Goal: Task Accomplishment & Management: Use online tool/utility

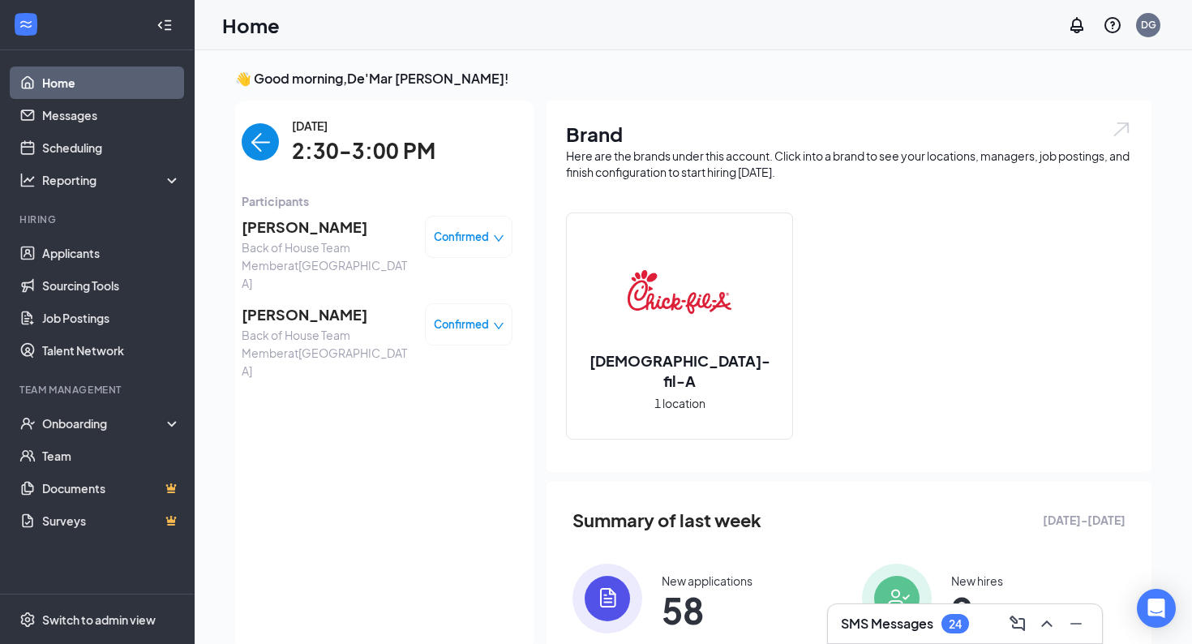
scroll to position [6, 0]
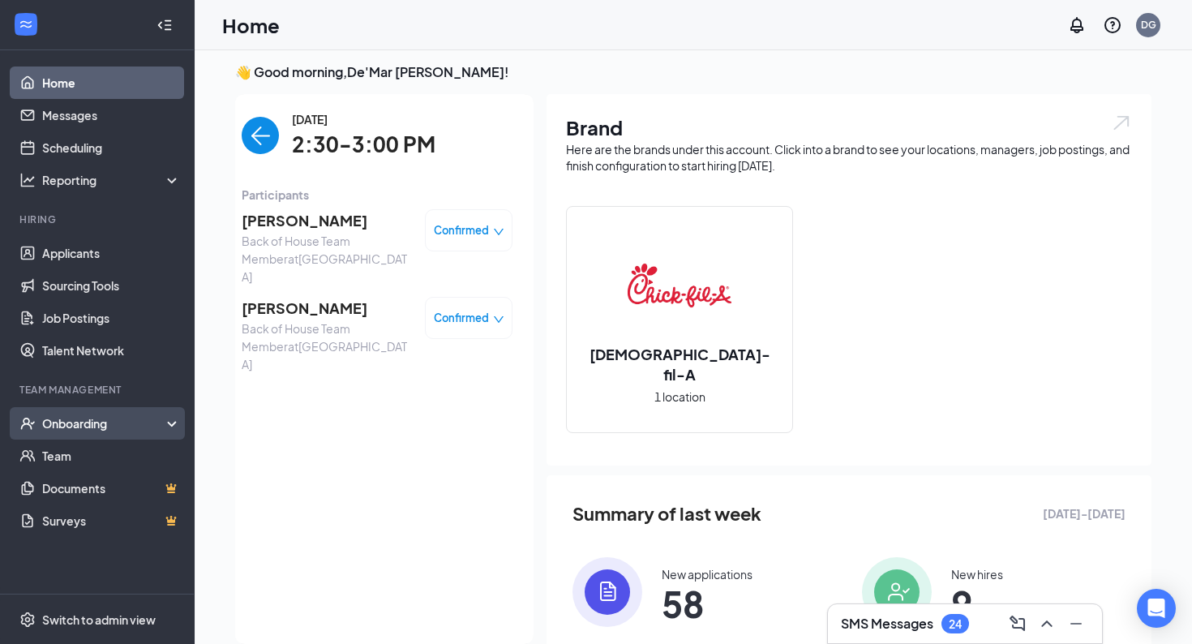
click at [66, 414] on div "Onboarding" at bounding box center [97, 423] width 195 height 32
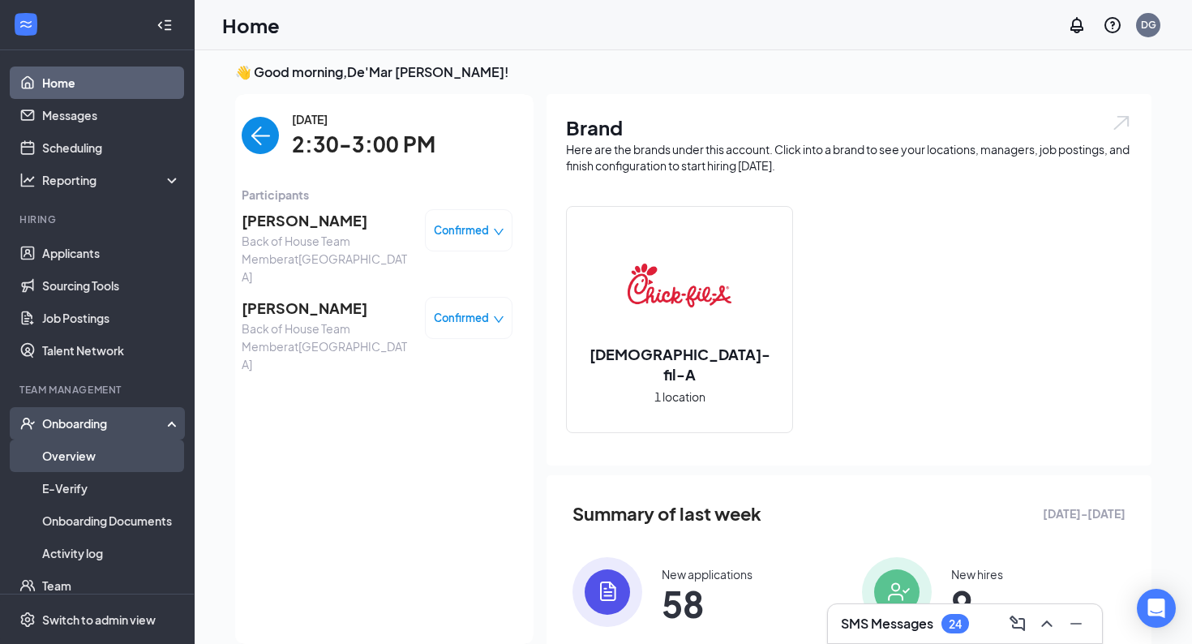
click at [79, 454] on link "Overview" at bounding box center [111, 455] width 139 height 32
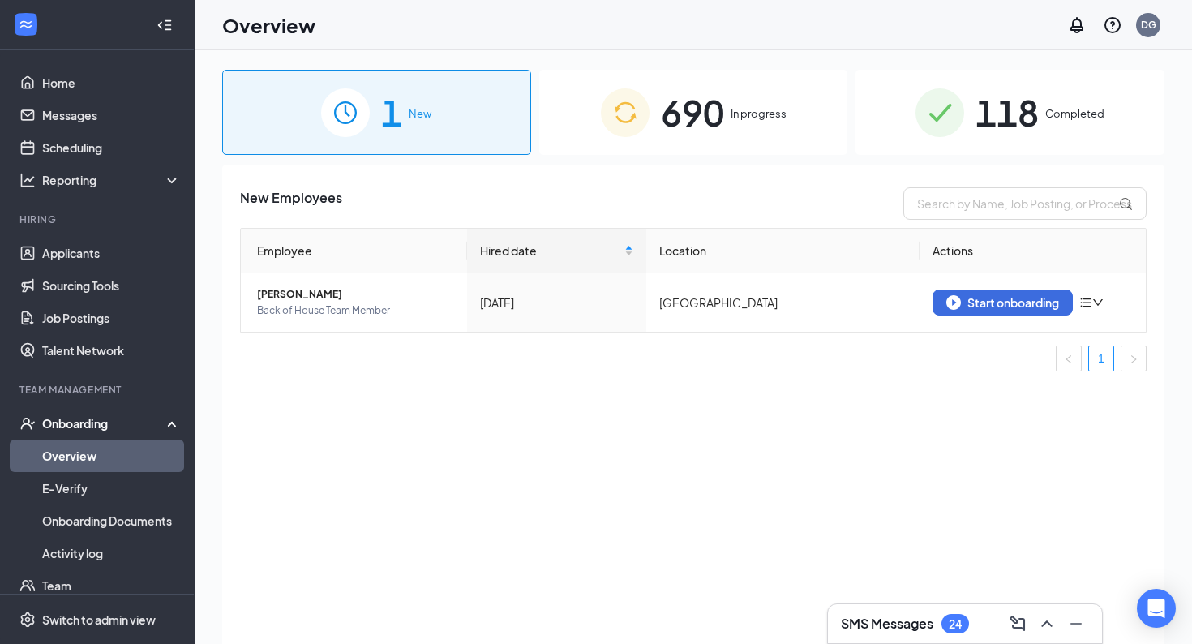
click at [721, 161] on div "1 New 690 In progress 118 Completed New Employees Employee Hired date Location …" at bounding box center [693, 383] width 942 height 627
click at [716, 122] on span "690" at bounding box center [692, 112] width 63 height 56
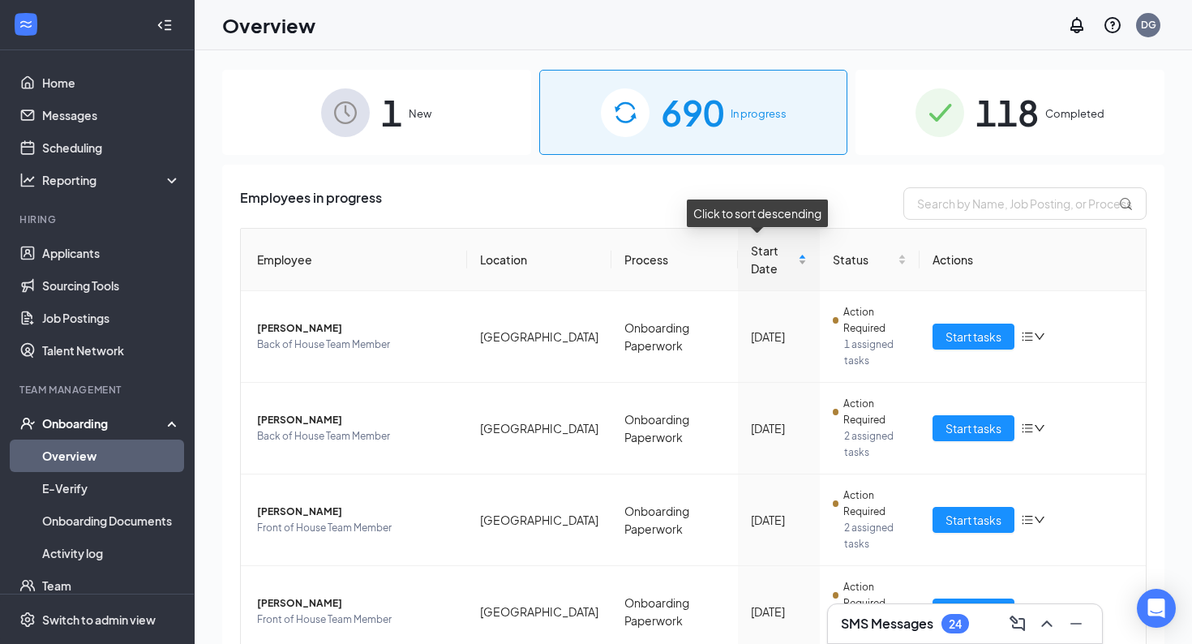
click at [775, 250] on span "Start Date" at bounding box center [773, 260] width 45 height 36
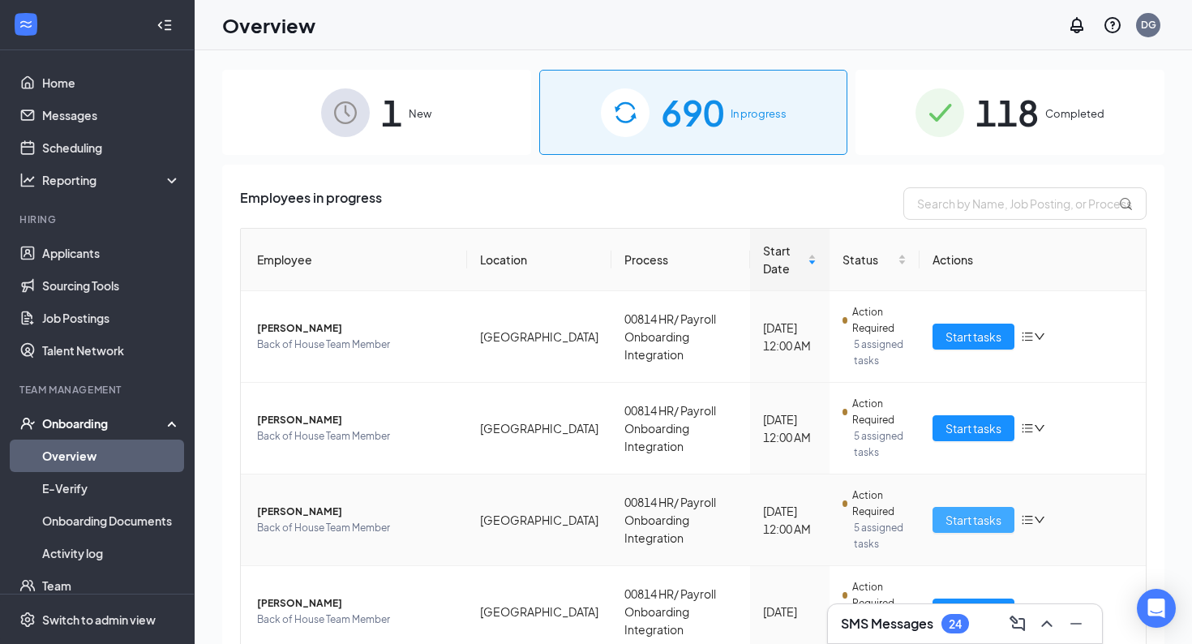
click at [952, 515] on span "Start tasks" at bounding box center [973, 520] width 56 height 18
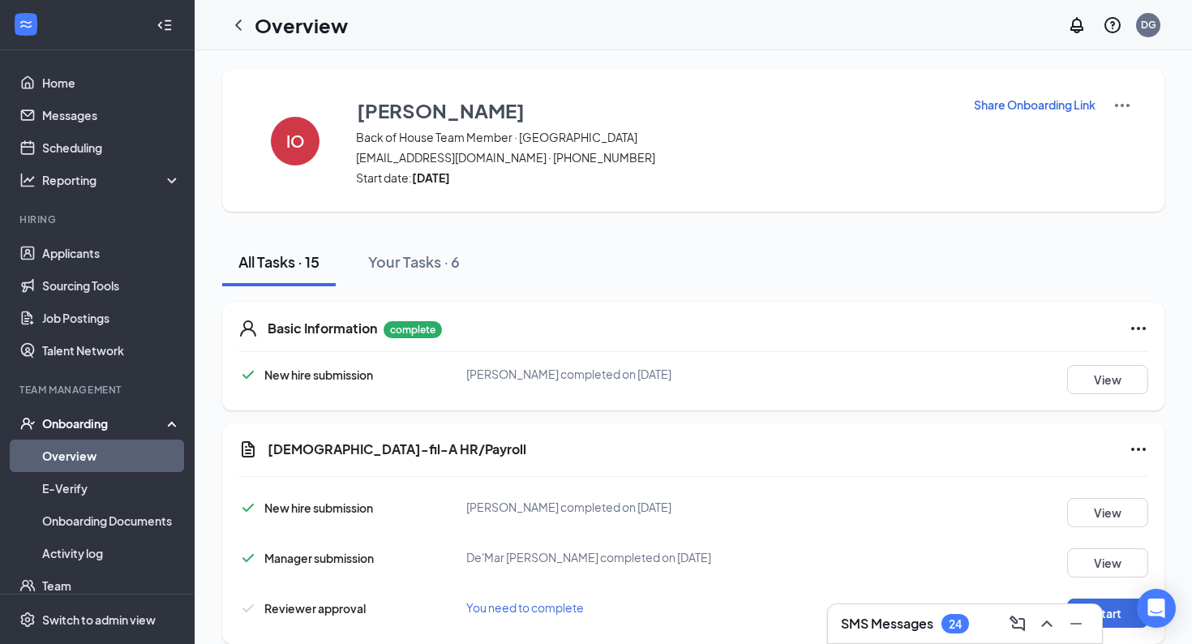
click at [1008, 112] on p "Share Onboarding Link" at bounding box center [1035, 104] width 122 height 16
type textarea "Hi Iveth, This is a gentle reminder to complete your onboarding before your fir…"
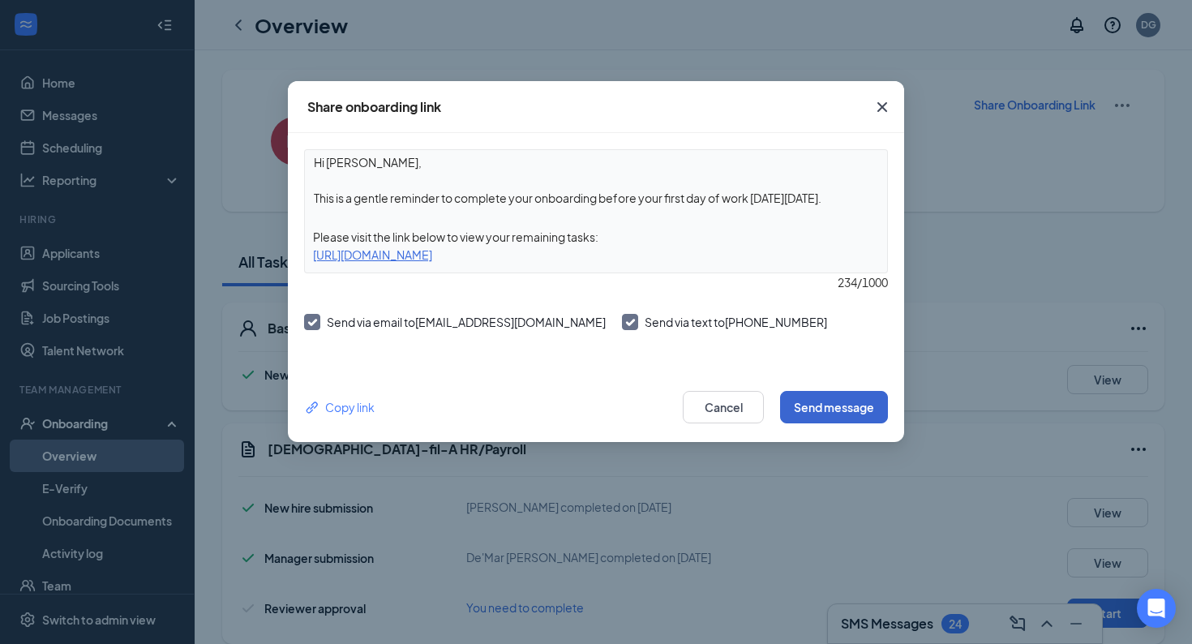
click at [847, 413] on button "Send message" at bounding box center [834, 407] width 108 height 32
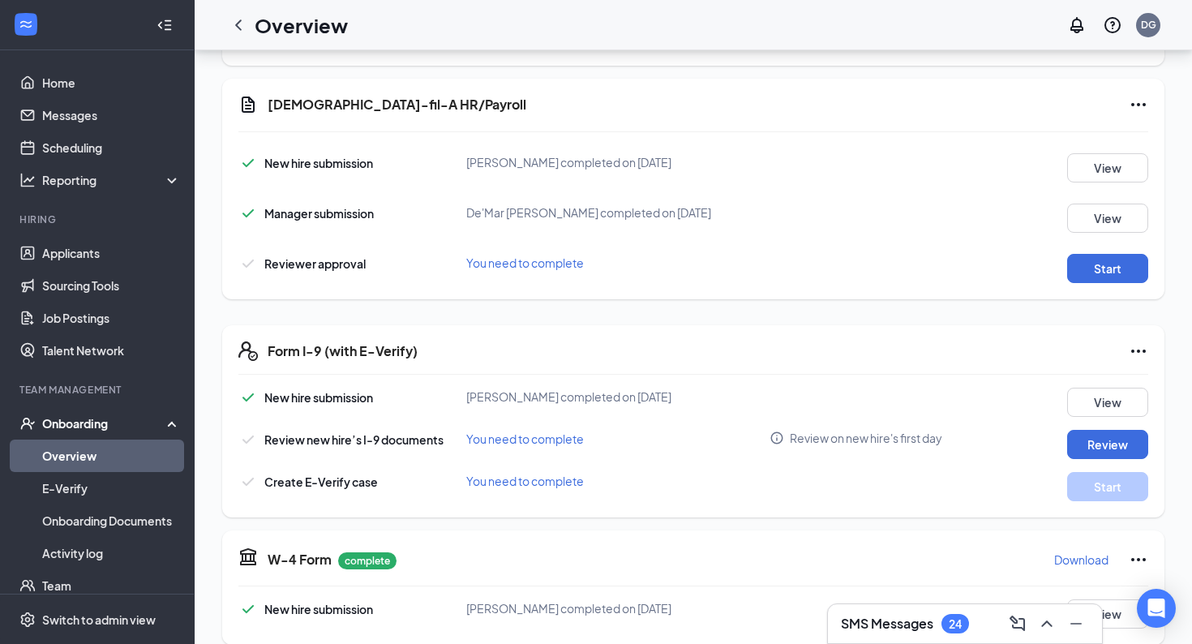
scroll to position [341, 0]
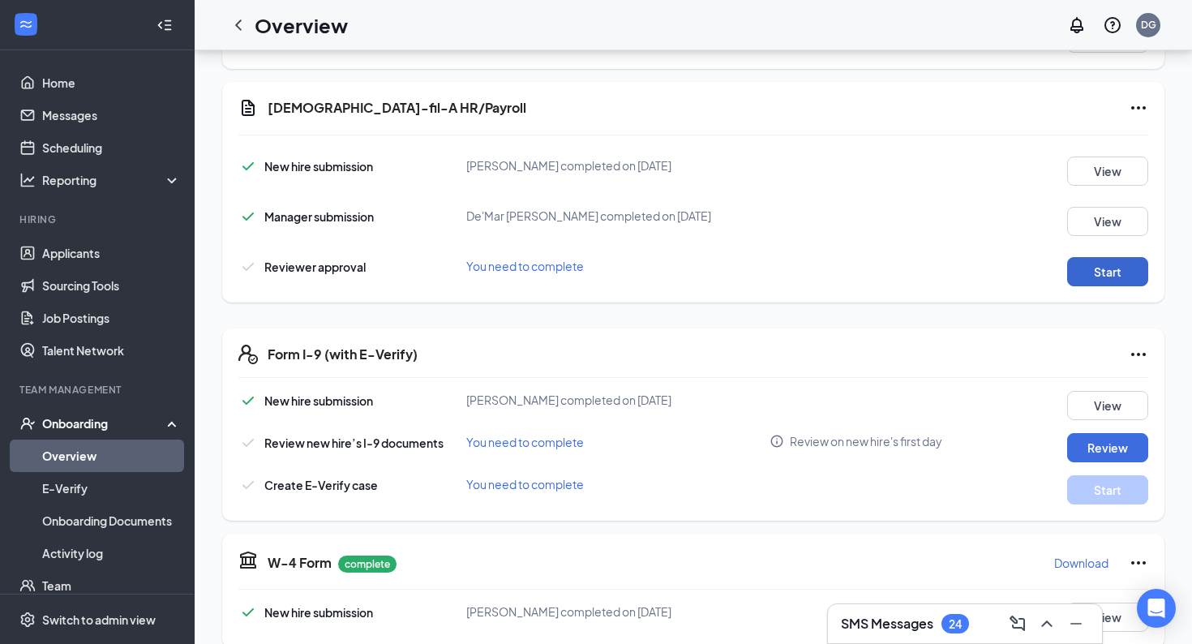
click at [1086, 260] on button "Start" at bounding box center [1107, 271] width 81 height 29
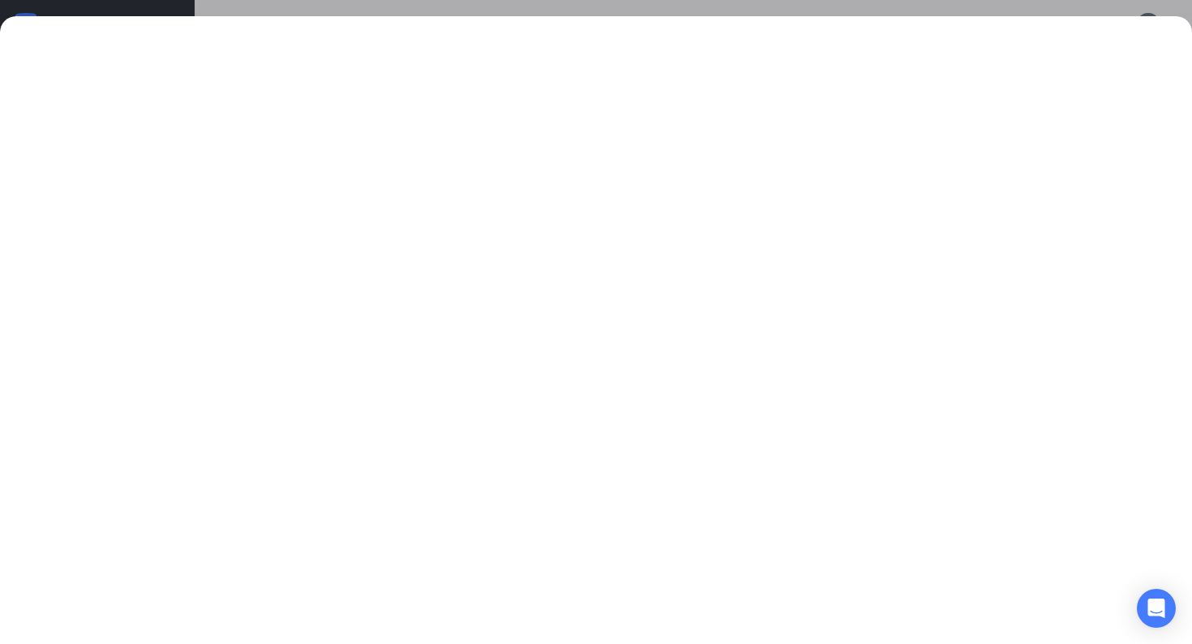
scroll to position [702, 0]
